Goal: Find specific page/section: Find specific page/section

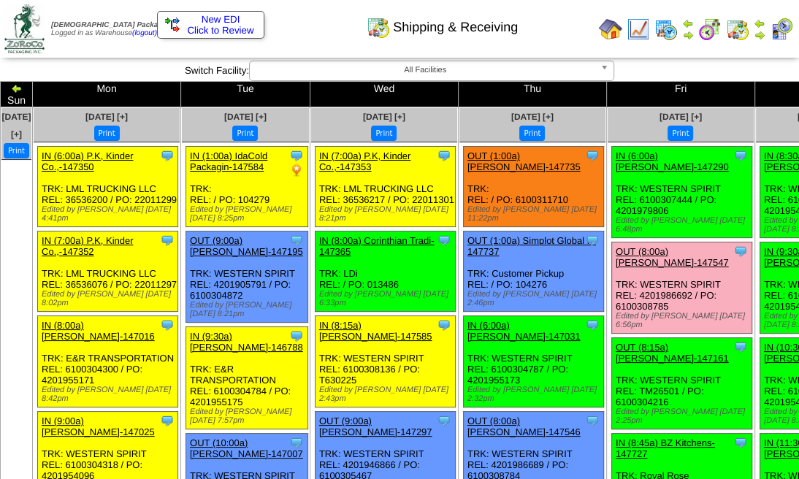
click at [741, 34] on img at bounding box center [737, 29] width 23 height 23
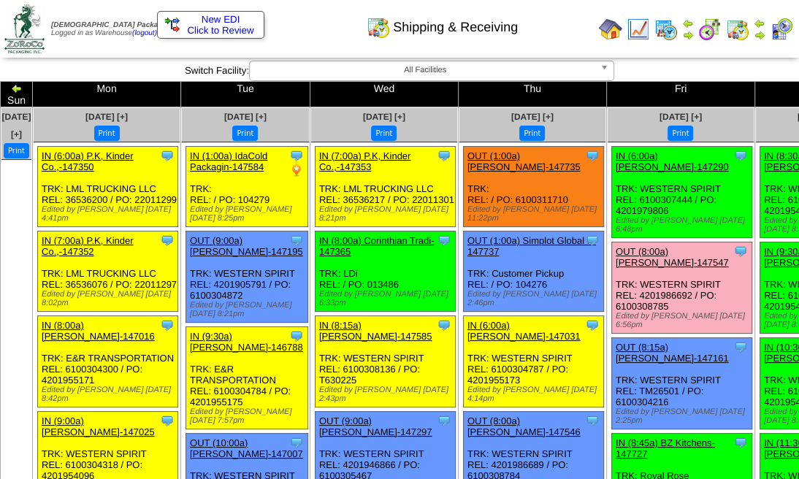
click at [740, 18] on img at bounding box center [737, 29] width 23 height 23
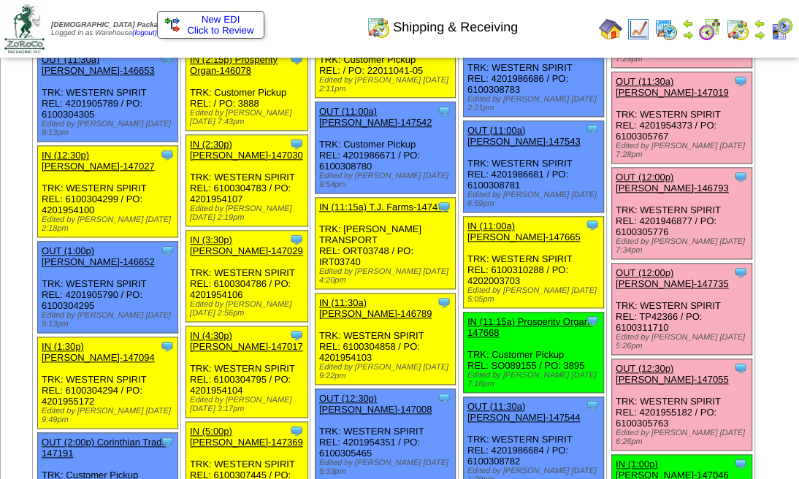
scroll to position [681, 0]
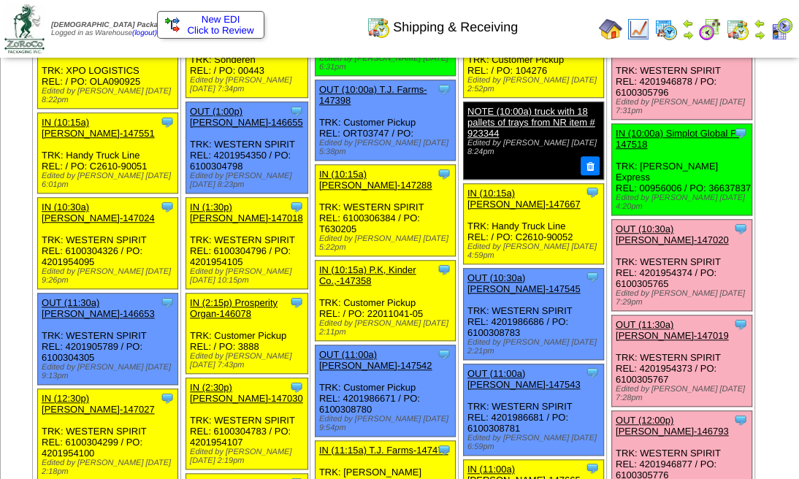
click at [761, 35] on img at bounding box center [760, 35] width 12 height 12
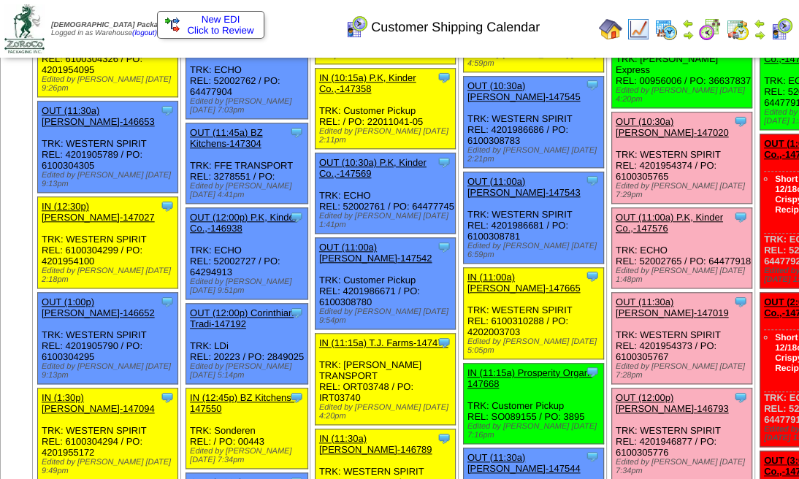
scroll to position [876, 0]
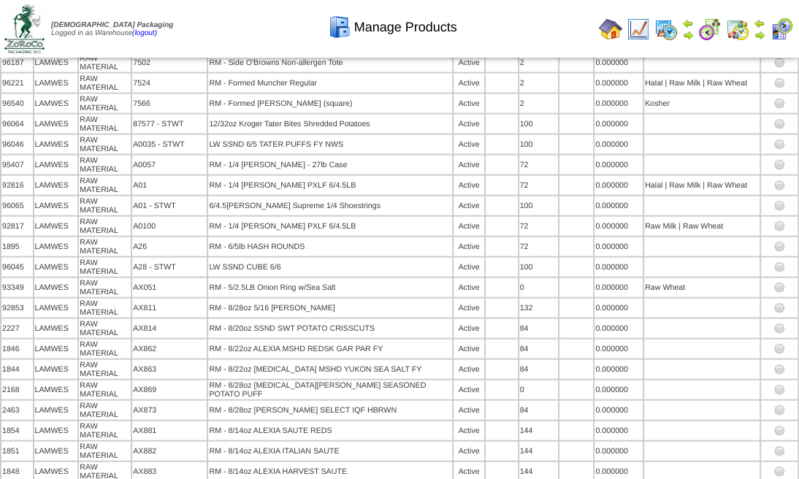
scroll to position [9242, 0]
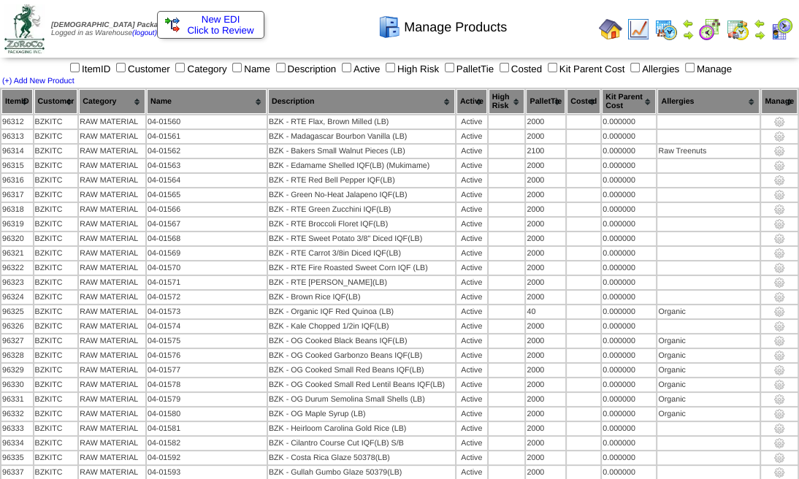
click at [26, 36] on img at bounding box center [24, 28] width 40 height 49
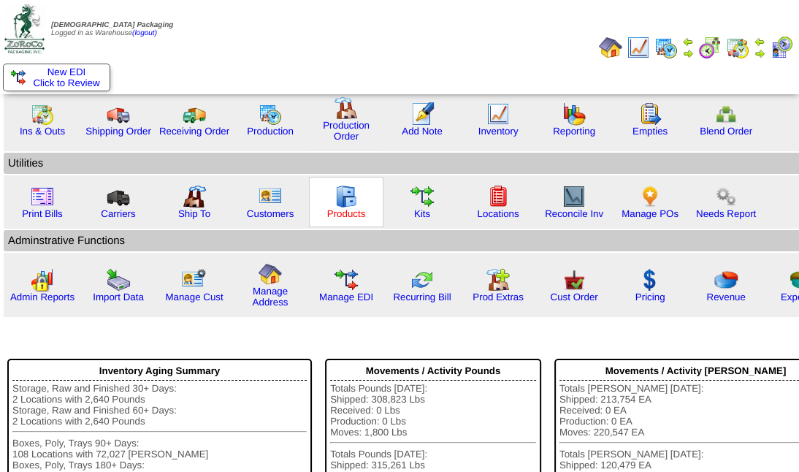
click at [356, 209] on link "Products" at bounding box center [346, 213] width 39 height 11
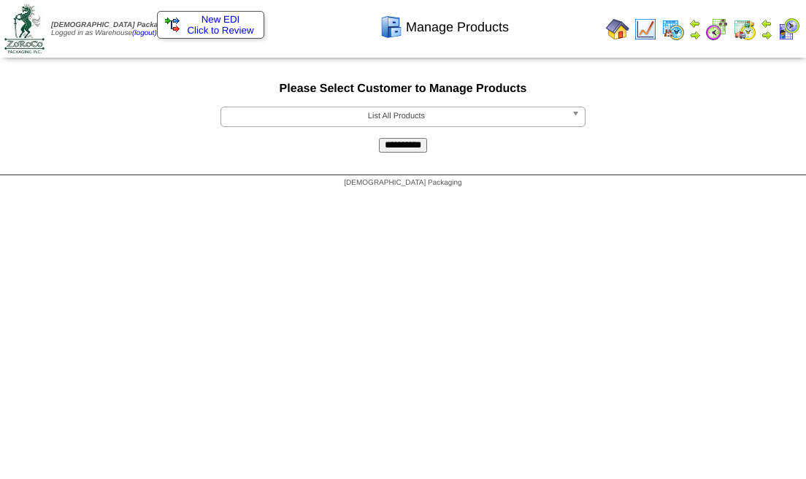
click at [578, 118] on b at bounding box center [578, 116] width 13 height 19
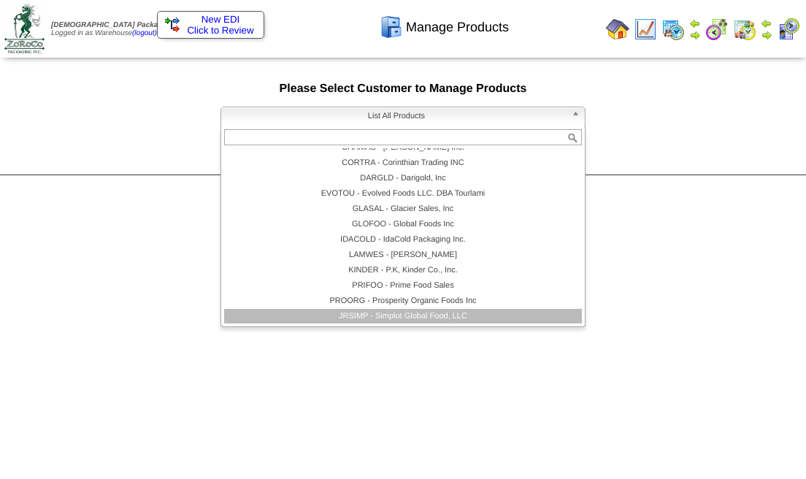
scroll to position [101, 0]
click at [444, 318] on li "JRSIMP - Simplot Global Food, LLC" at bounding box center [403, 315] width 358 height 15
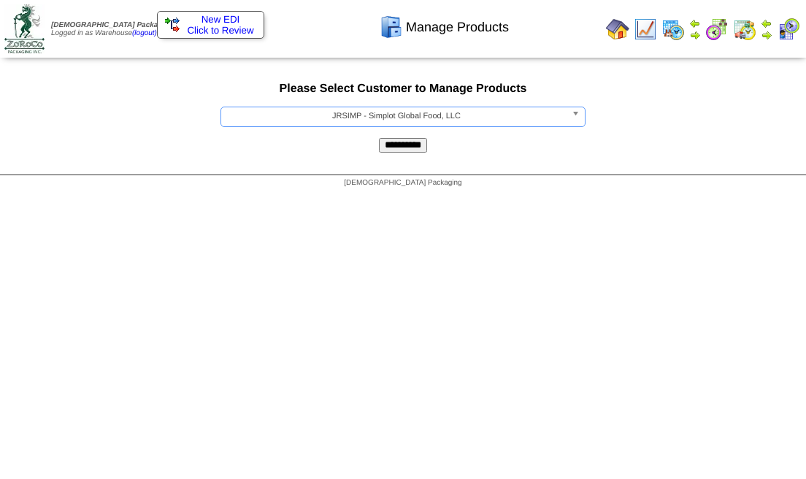
click at [397, 142] on input "**********" at bounding box center [403, 145] width 48 height 15
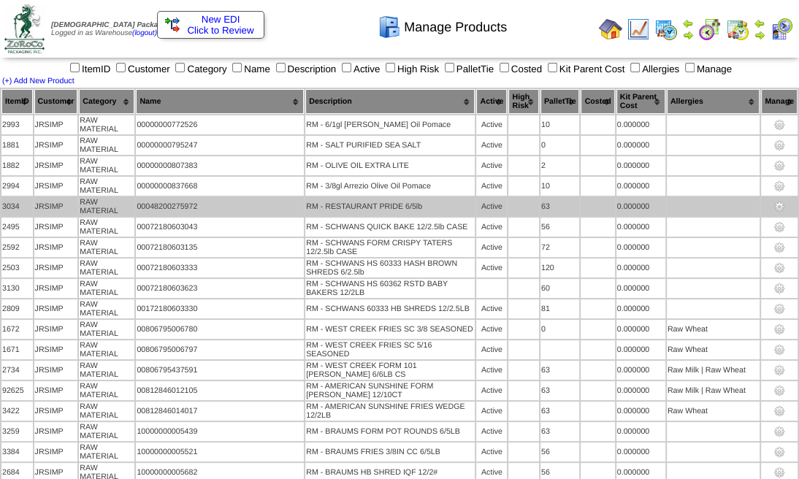
scroll to position [2053, 0]
